Goal: Information Seeking & Learning: Learn about a topic

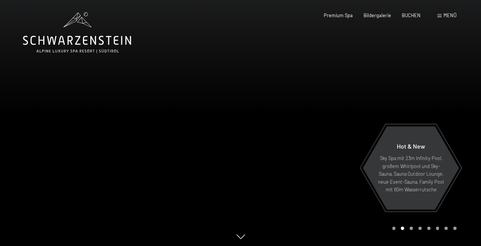
click at [444, 15] on span "Menü" at bounding box center [449, 15] width 13 height 6
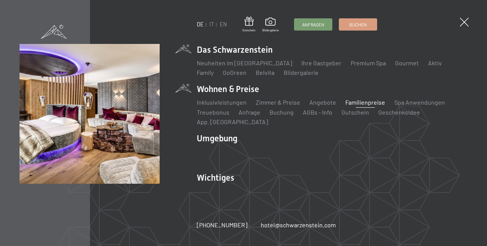
click at [351, 106] on link "Familienpreise" at bounding box center [365, 102] width 40 height 7
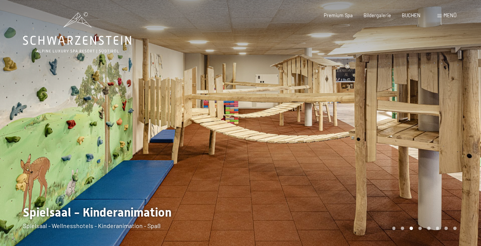
click at [359, 107] on div at bounding box center [361, 124] width 241 height 249
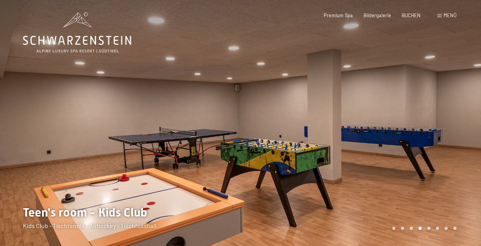
click at [358, 109] on div at bounding box center [361, 124] width 241 height 249
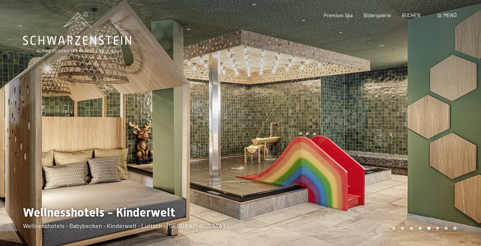
click at [358, 109] on div at bounding box center [361, 124] width 241 height 249
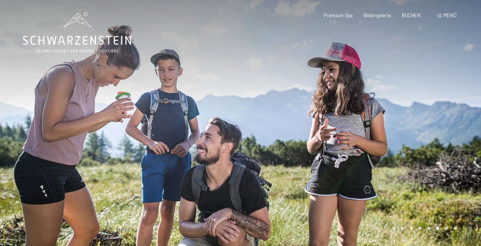
click at [358, 109] on div at bounding box center [361, 124] width 241 height 249
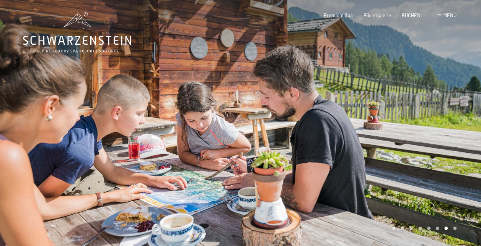
click at [358, 109] on div at bounding box center [361, 124] width 241 height 249
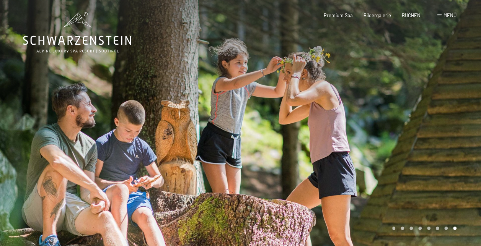
click at [358, 109] on div at bounding box center [361, 124] width 241 height 249
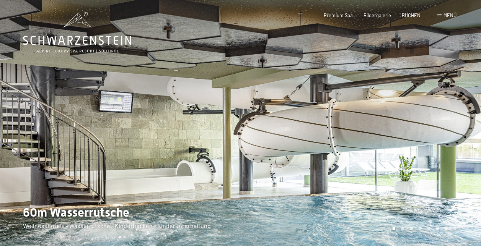
click at [358, 109] on div at bounding box center [361, 124] width 241 height 249
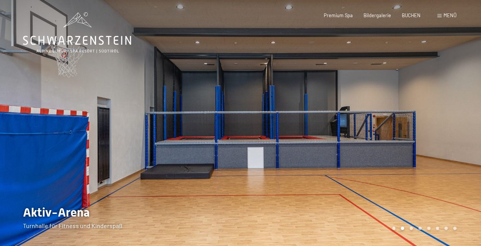
click at [358, 109] on div at bounding box center [361, 124] width 241 height 249
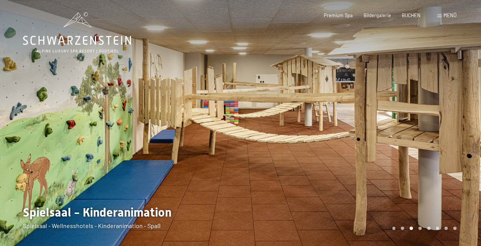
click at [271, 151] on div at bounding box center [361, 124] width 241 height 249
